Goal: Task Accomplishment & Management: Manage account settings

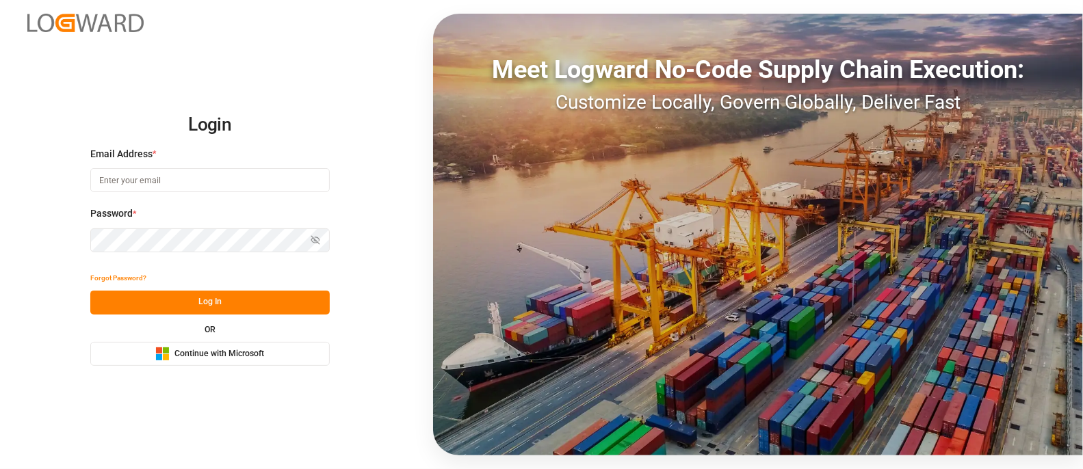
click at [193, 356] on span "Continue with Microsoft" at bounding box center [219, 354] width 90 height 12
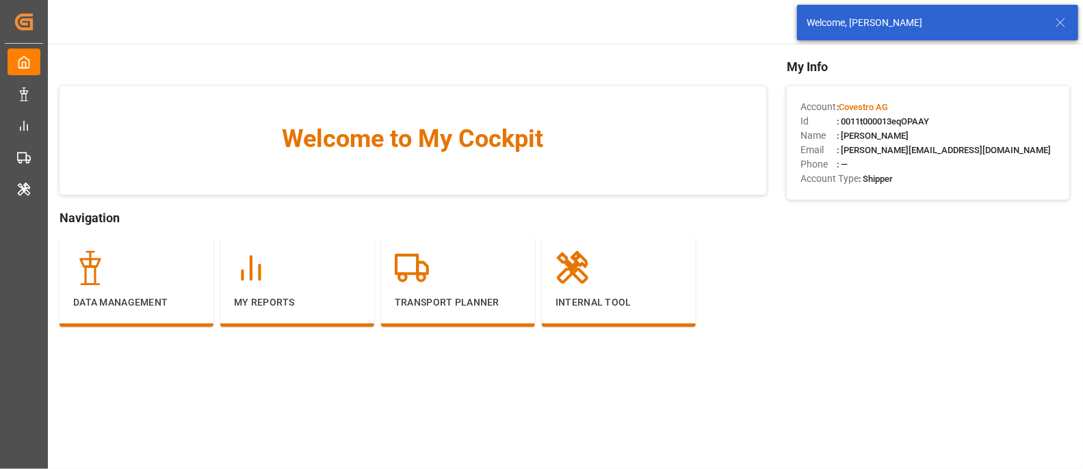
click at [1057, 21] on icon at bounding box center [1060, 22] width 16 height 16
